Goal: Transaction & Acquisition: Download file/media

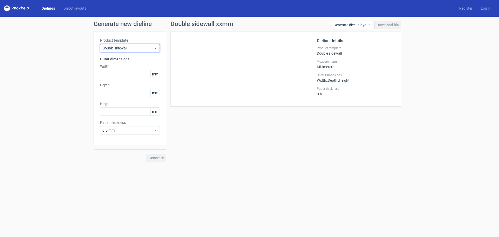
click at [132, 47] on span "Double sidewall" at bounding box center [127, 47] width 51 height 5
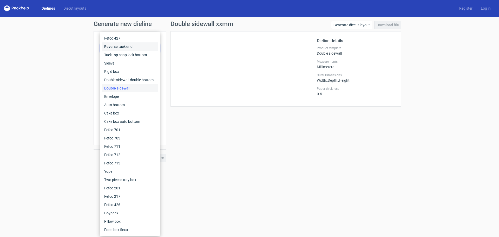
click at [132, 47] on div "Reverse tuck end" at bounding box center [130, 46] width 56 height 8
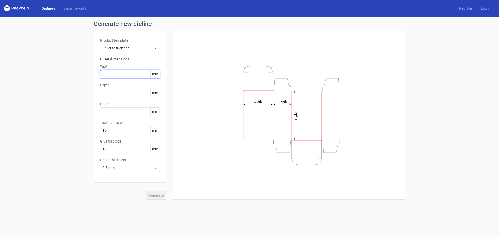
click at [123, 74] on input "text" at bounding box center [130, 74] width 60 height 8
type input "100"
type input "120"
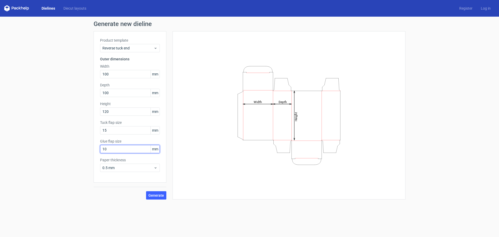
drag, startPoint x: 121, startPoint y: 150, endPoint x: 97, endPoint y: 149, distance: 23.9
click at [96, 148] on div "Product template Reverse tuck end Outer dimensions Width 100 mm Depth 100 mm He…" at bounding box center [130, 106] width 73 height 151
type input "15"
drag, startPoint x: 117, startPoint y: 130, endPoint x: 99, endPoint y: 137, distance: 19.4
click at [86, 131] on div "Generate new dieline Product template Reverse tuck end Outer dimensions Width 1…" at bounding box center [249, 110] width 499 height 187
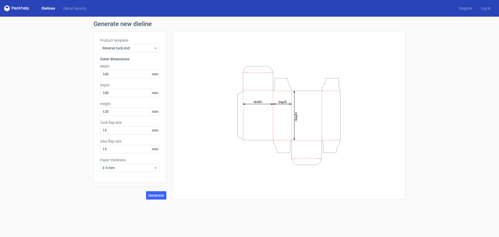
drag, startPoint x: 159, startPoint y: 196, endPoint x: 169, endPoint y: 194, distance: 10.3
click at [159, 196] on span "Generate" at bounding box center [156, 195] width 16 height 4
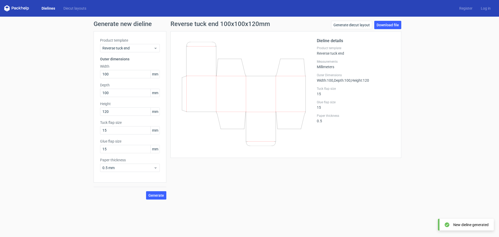
drag, startPoint x: 389, startPoint y: 25, endPoint x: 386, endPoint y: 32, distance: 7.4
click at [389, 25] on link "Download file" at bounding box center [387, 25] width 27 height 8
drag, startPoint x: 121, startPoint y: 75, endPoint x: 83, endPoint y: 73, distance: 37.7
click at [70, 71] on div "Generate new dieline Product template Reverse tuck end Outer dimensions Width 1…" at bounding box center [249, 110] width 499 height 187
type input "90"
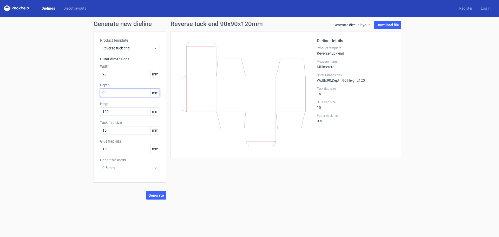
type input "90"
click at [154, 197] on span "Generate" at bounding box center [156, 195] width 16 height 4
drag, startPoint x: 382, startPoint y: 25, endPoint x: 354, endPoint y: 35, distance: 29.3
click at [382, 25] on link "Download file" at bounding box center [387, 25] width 27 height 8
